Goal: Navigation & Orientation: Find specific page/section

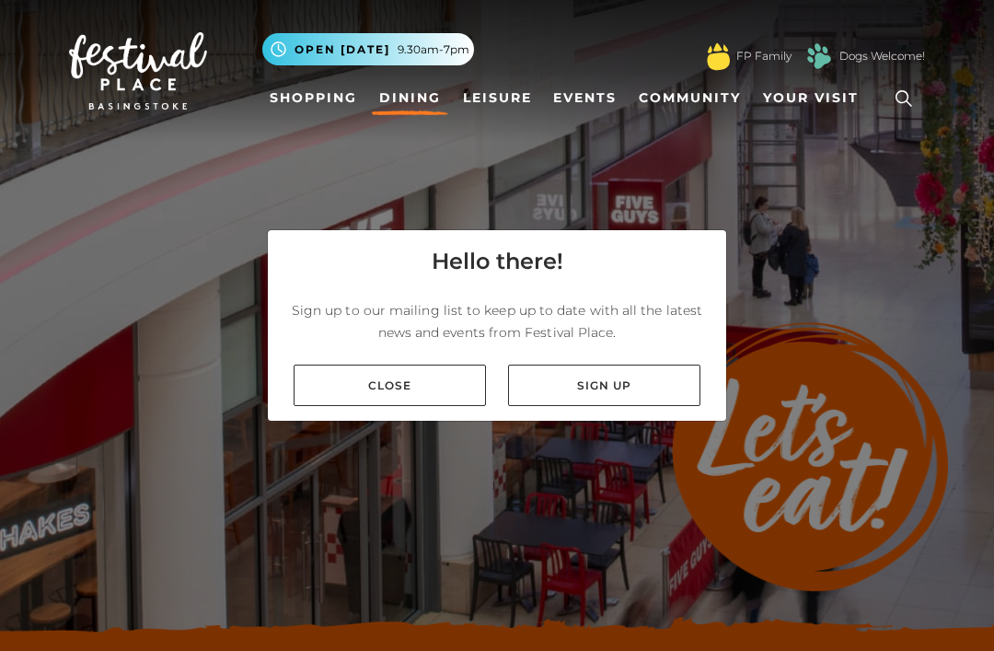
click at [432, 406] on link "Close" at bounding box center [390, 385] width 192 height 41
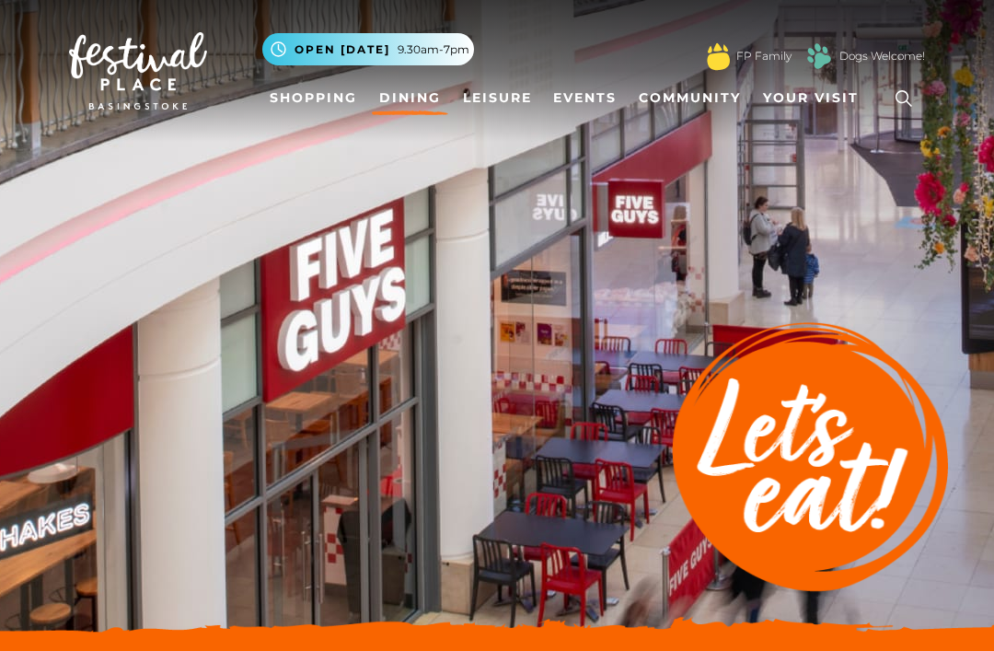
click at [814, 107] on span "Your Visit" at bounding box center [811, 97] width 96 height 19
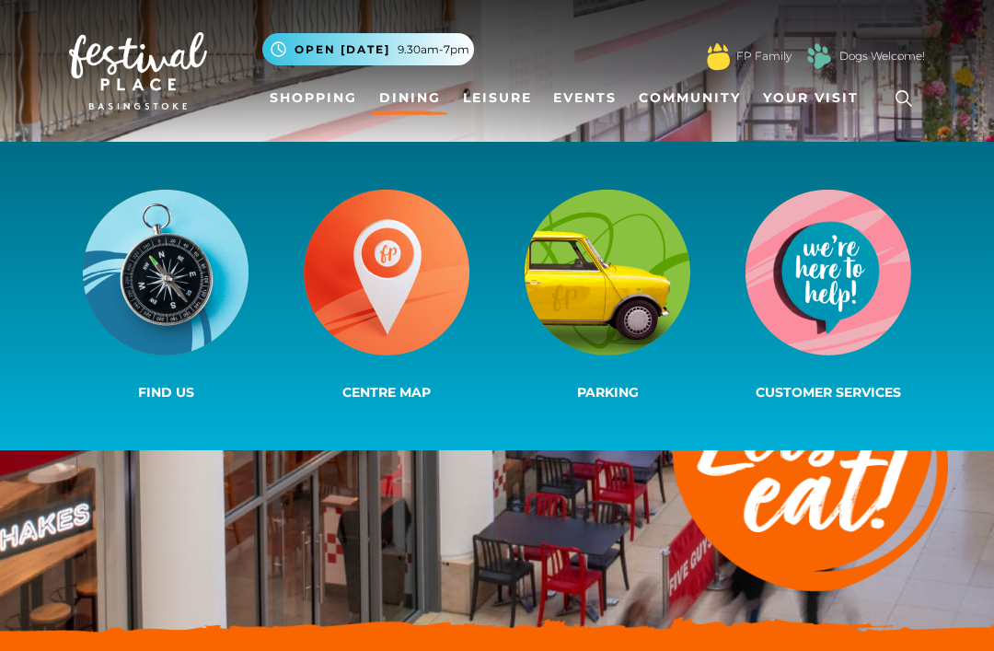
click at [638, 254] on img at bounding box center [608, 273] width 166 height 166
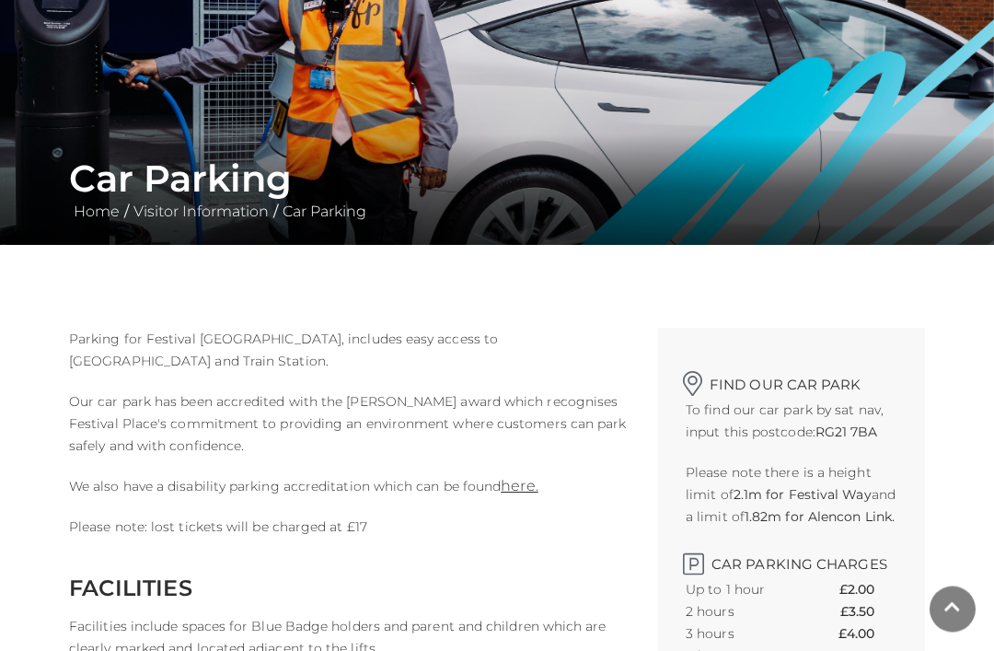
scroll to position [222, 0]
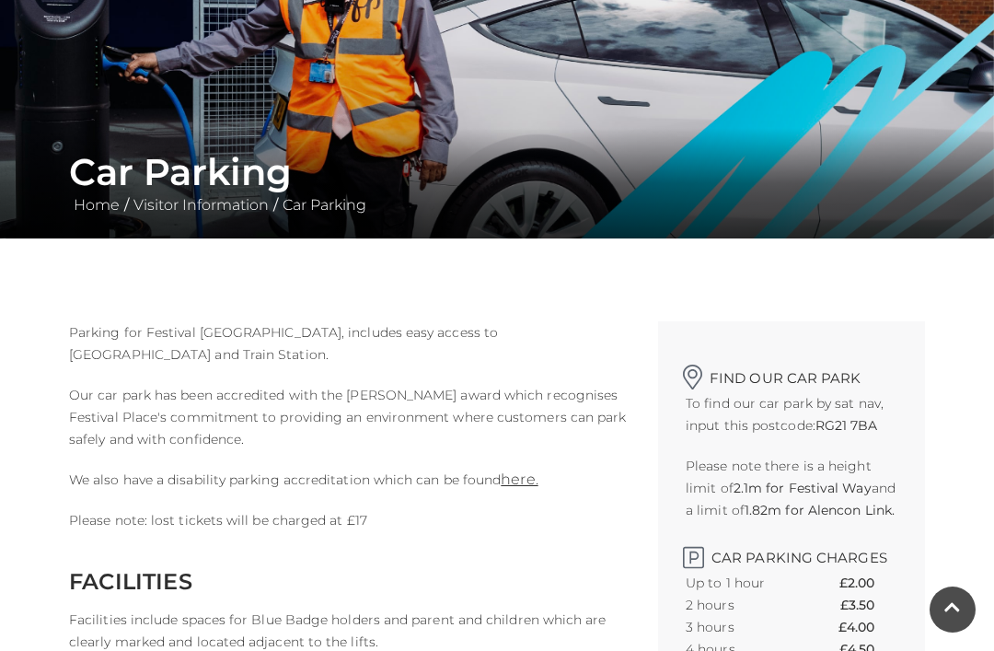
click at [800, 574] on th "Up to 1 hour" at bounding box center [744, 583] width 117 height 22
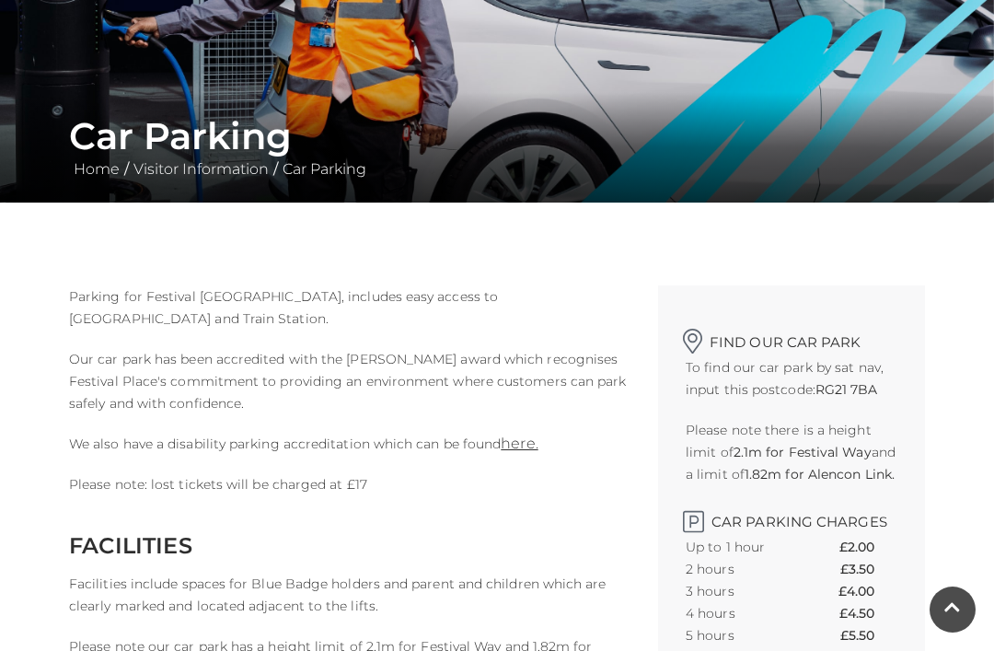
scroll to position [0, 0]
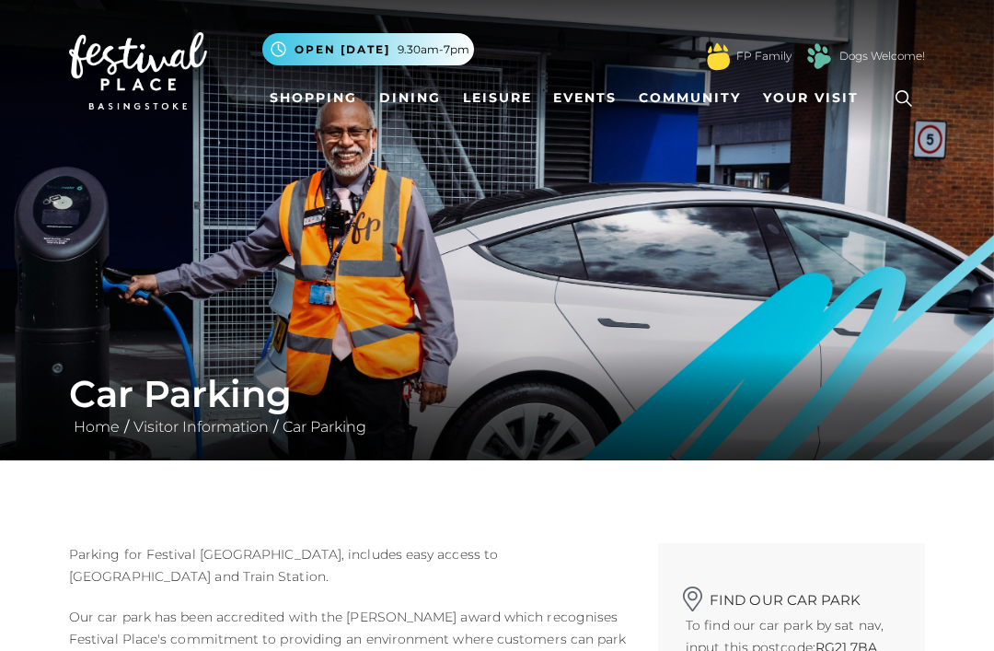
click at [514, 95] on link "Leisure" at bounding box center [498, 98] width 84 height 34
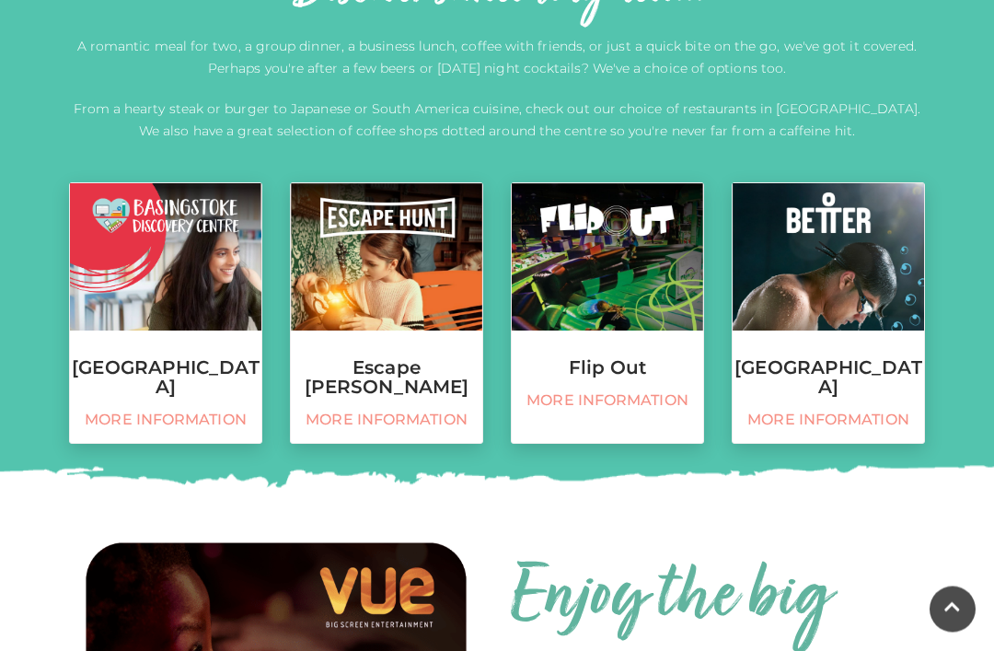
scroll to position [701, 0]
click at [419, 318] on img at bounding box center [386, 256] width 191 height 147
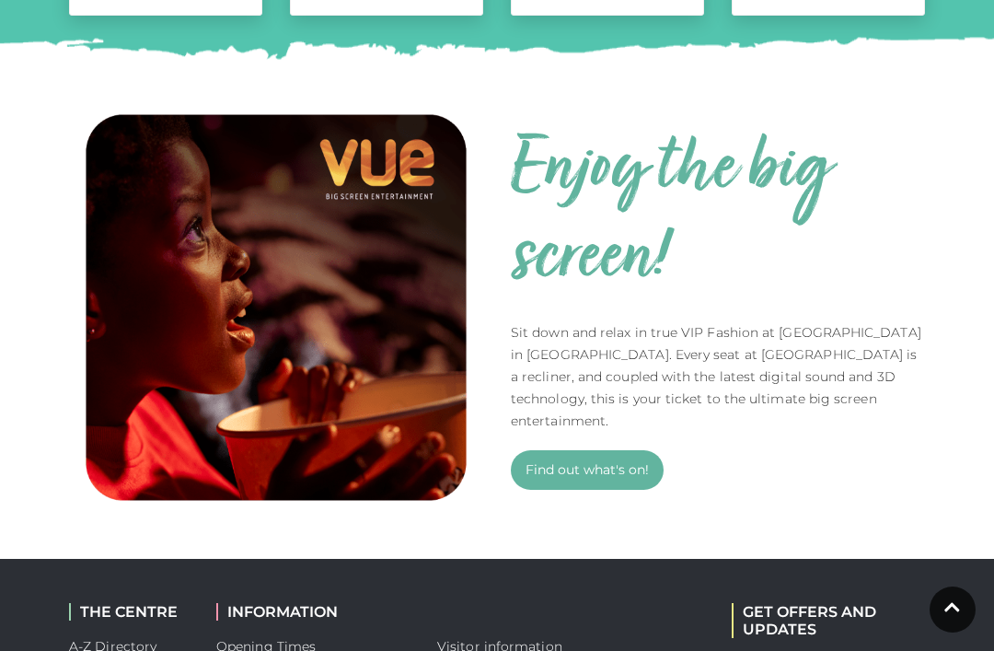
scroll to position [1167, 0]
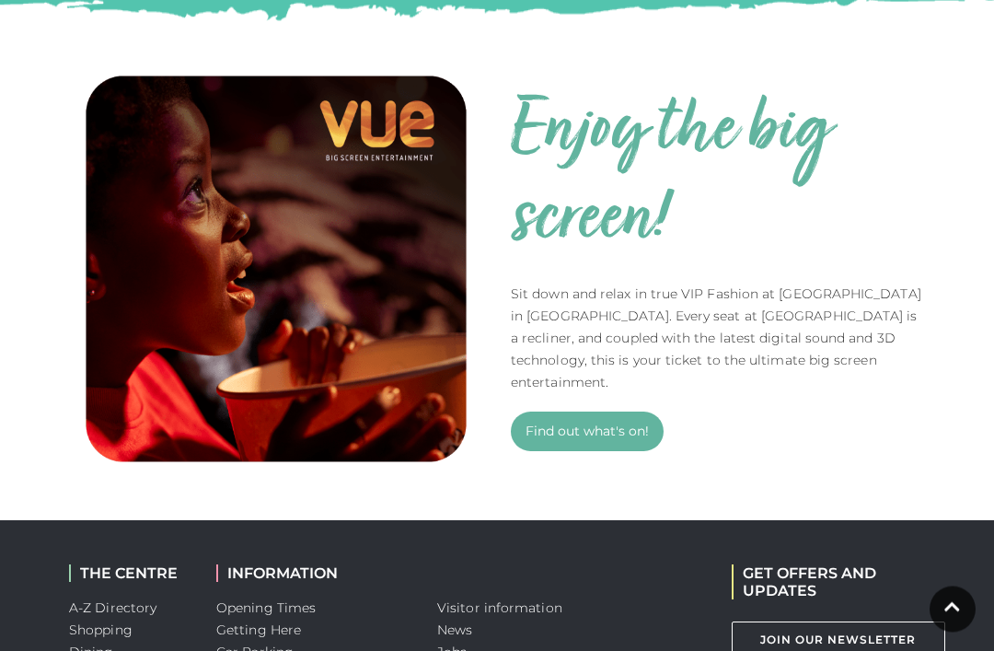
click at [618, 423] on link "Find out what's on!" at bounding box center [587, 432] width 153 height 40
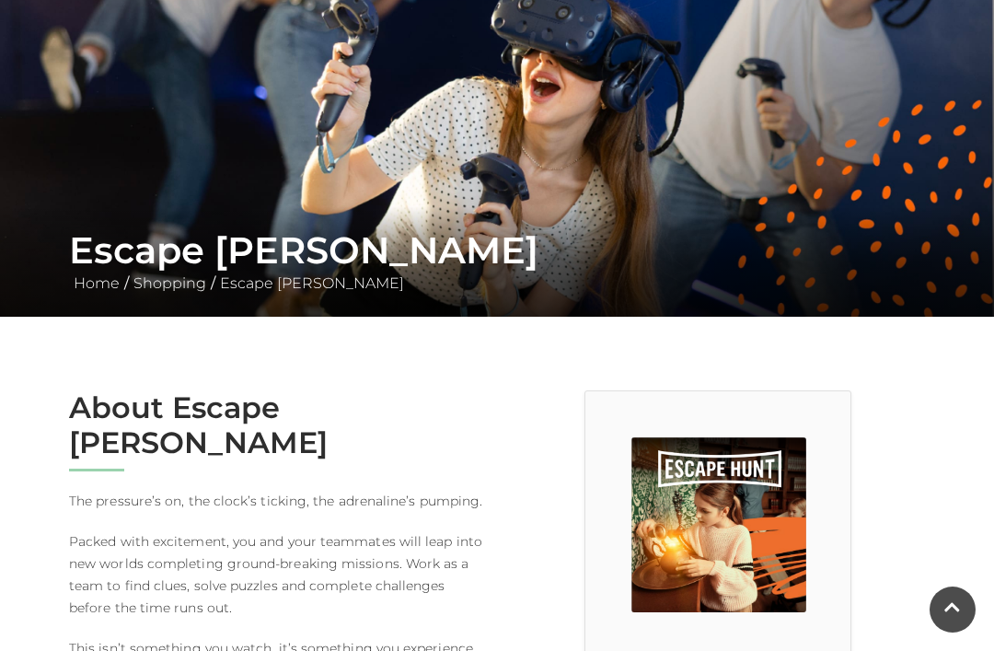
scroll to position [145, 0]
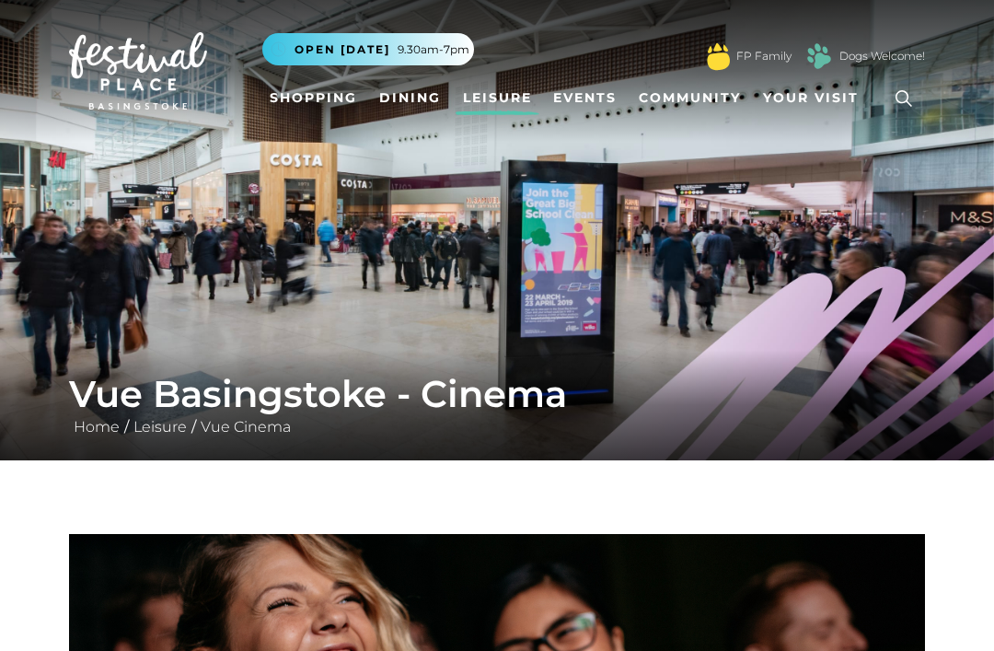
click at [587, 103] on link "Events" at bounding box center [585, 98] width 78 height 34
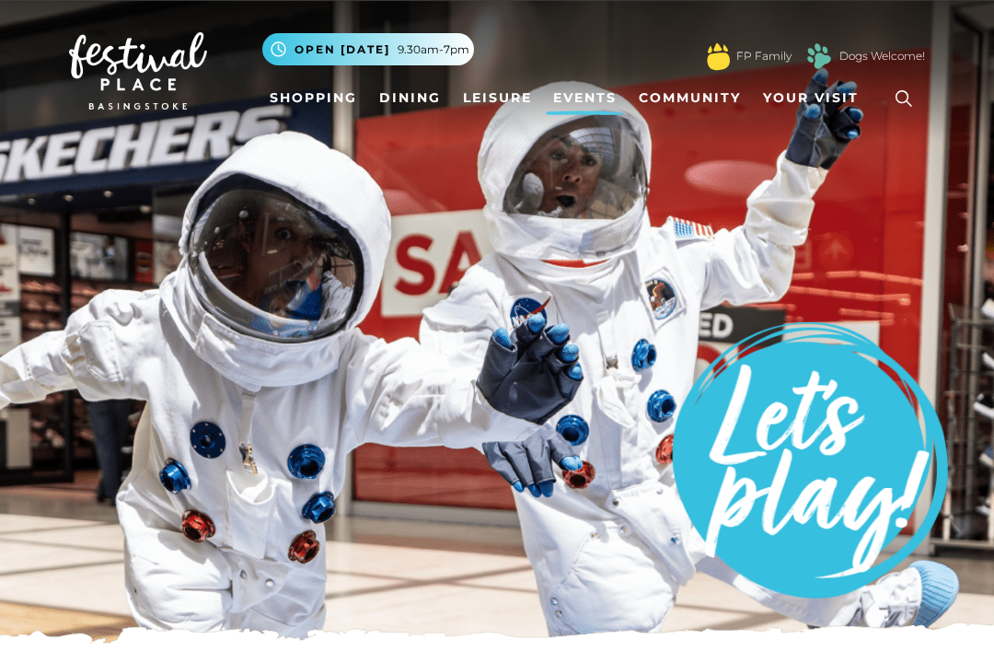
click at [812, 108] on span "Your Visit" at bounding box center [811, 97] width 96 height 19
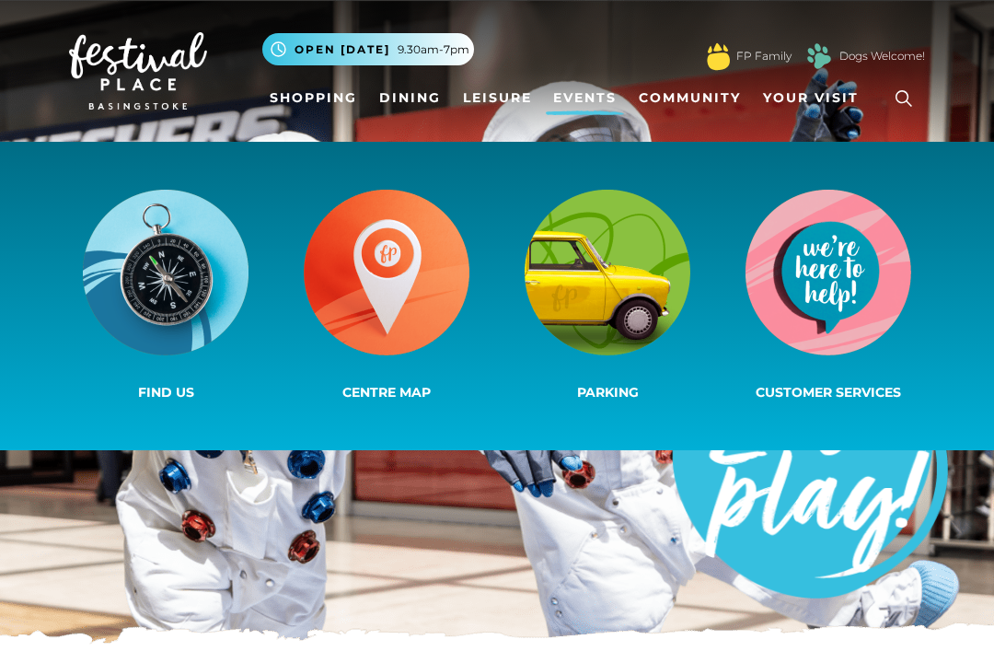
click at [322, 101] on link "Shopping" at bounding box center [313, 98] width 102 height 34
